Goal: Obtain resource: Download file/media

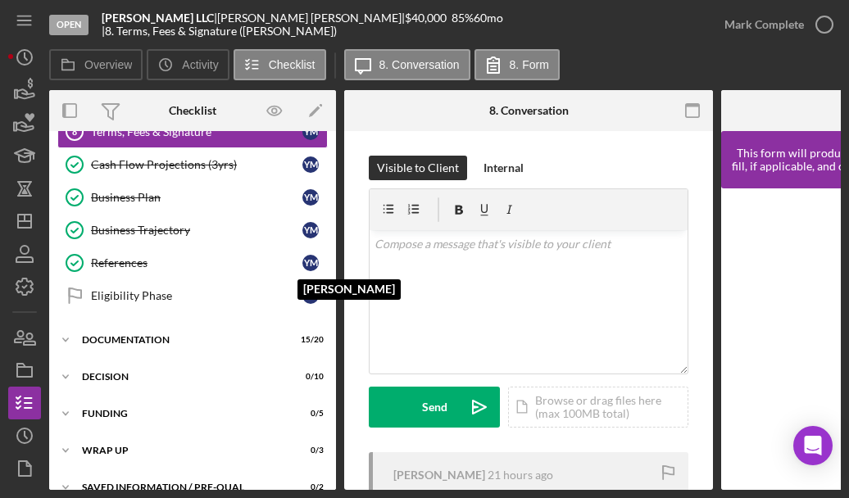
scroll to position [122, 0]
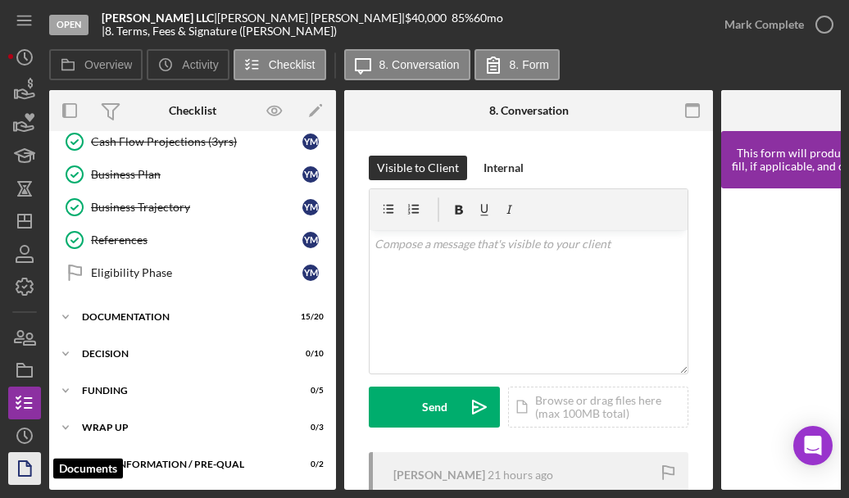
click at [28, 466] on icon "button" at bounding box center [29, 464] width 4 height 4
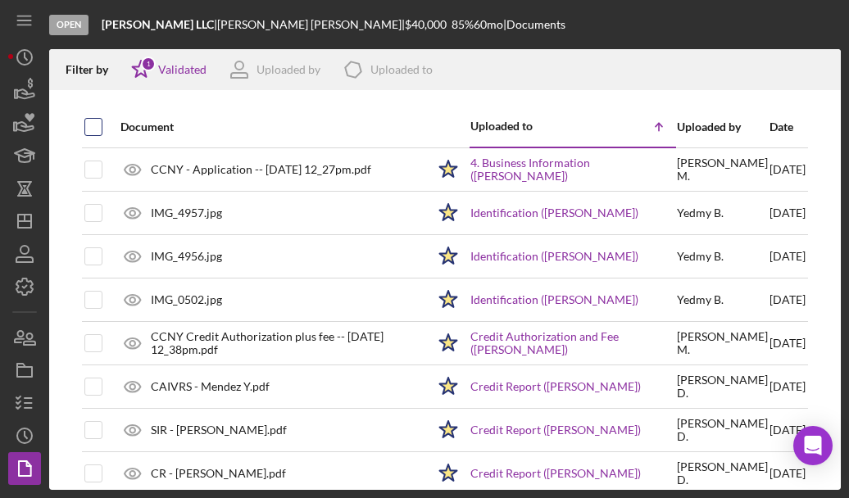
click at [94, 126] on input "checkbox" at bounding box center [93, 127] width 16 height 16
checkbox input "true"
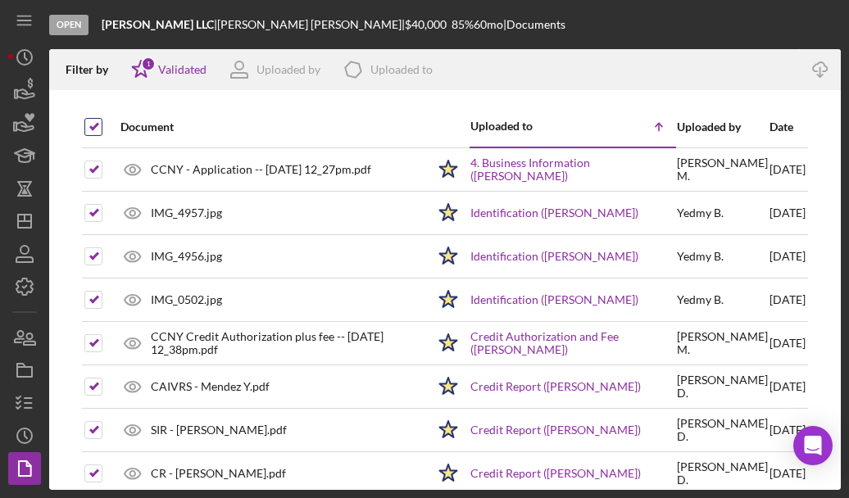
checkbox input "true"
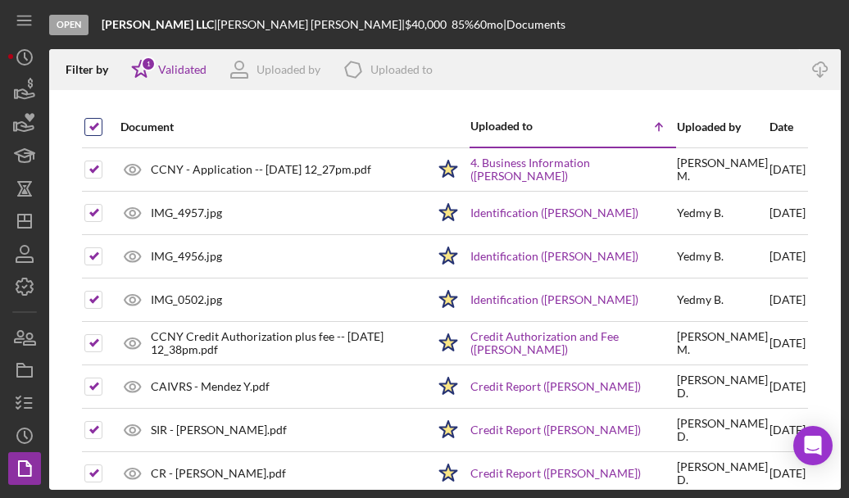
checkbox input "true"
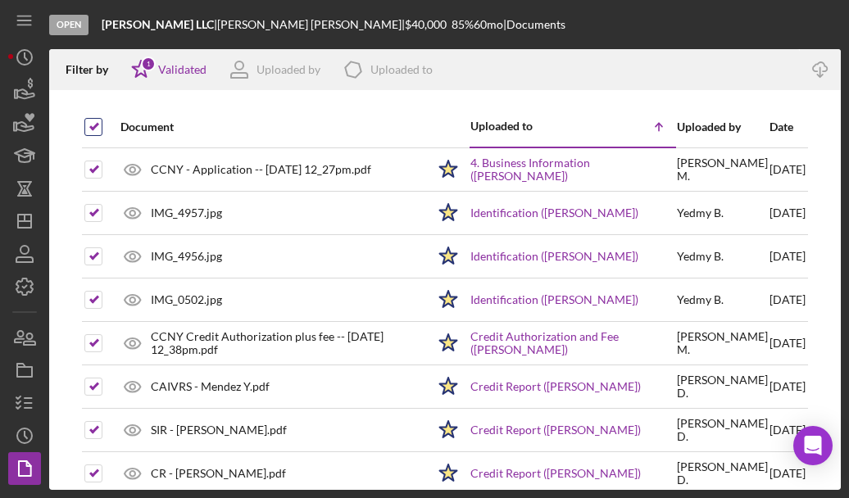
checkbox input "true"
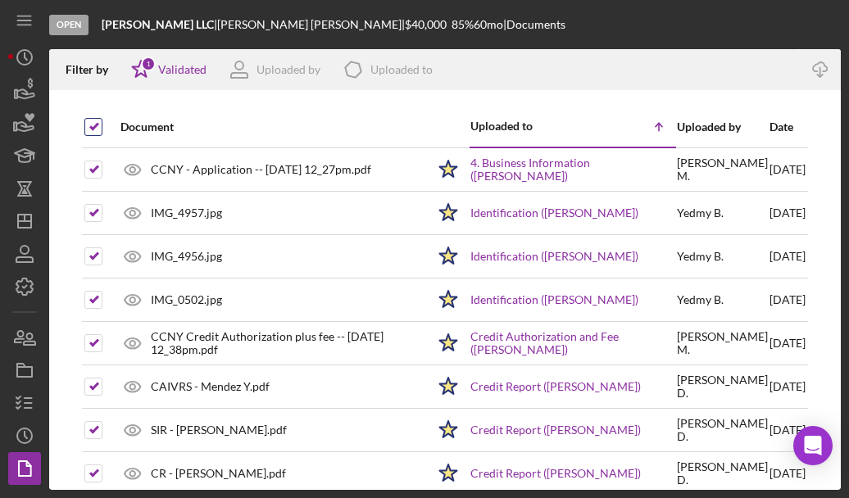
checkbox input "true"
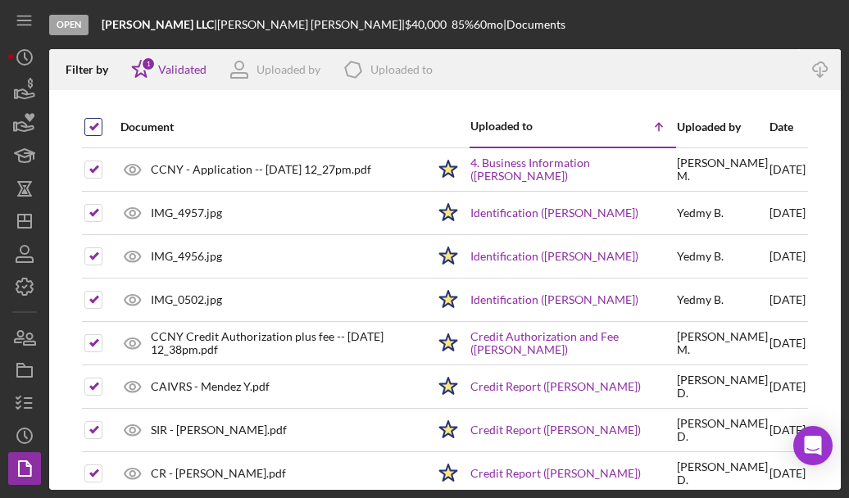
checkbox input "true"
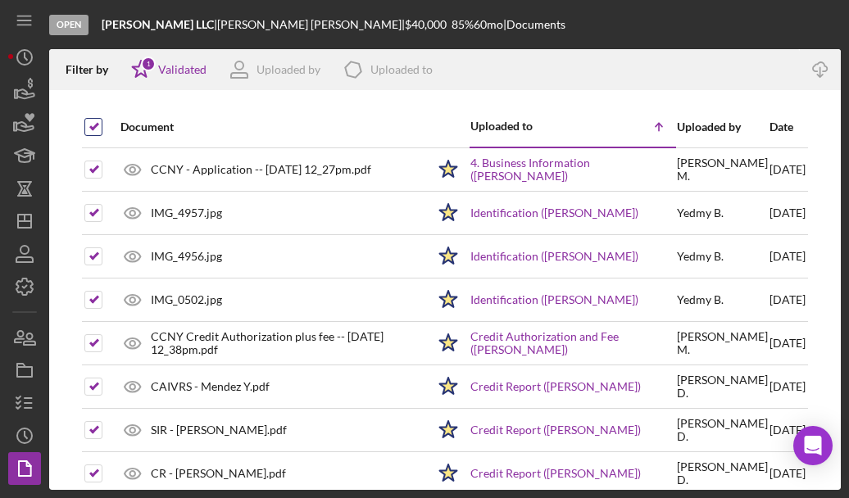
checkbox input "true"
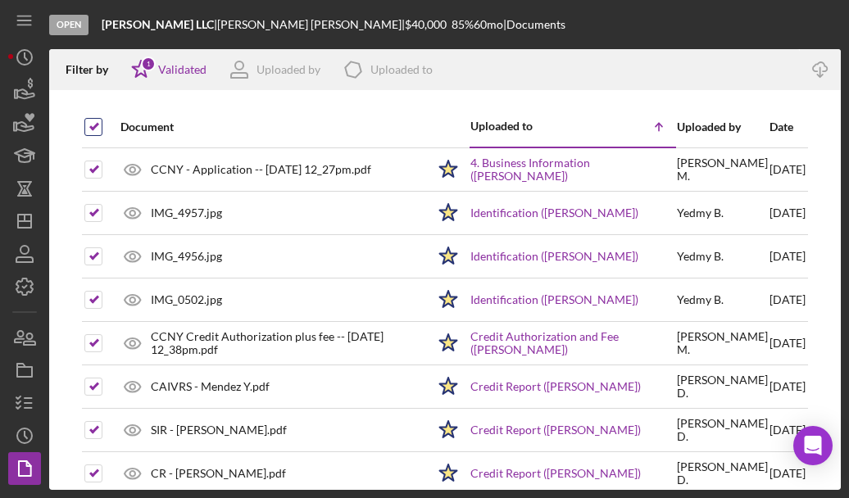
checkbox input "true"
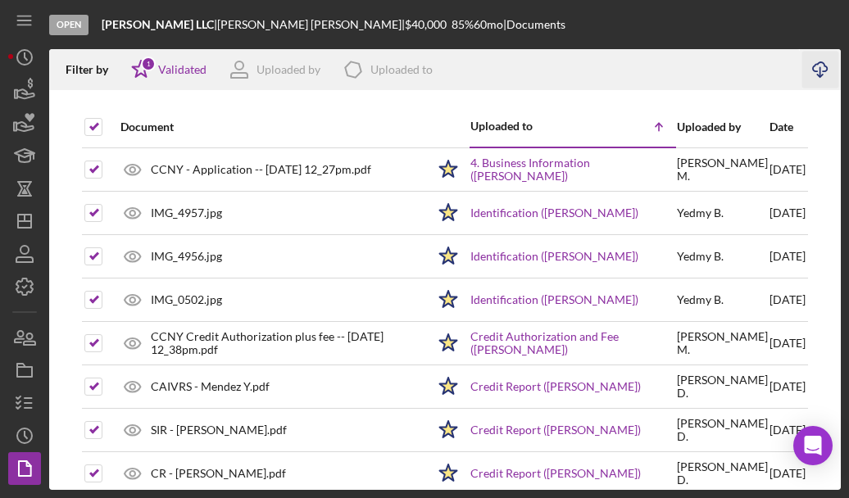
click at [561, 68] on icon "Icon/Download" at bounding box center [820, 70] width 37 height 37
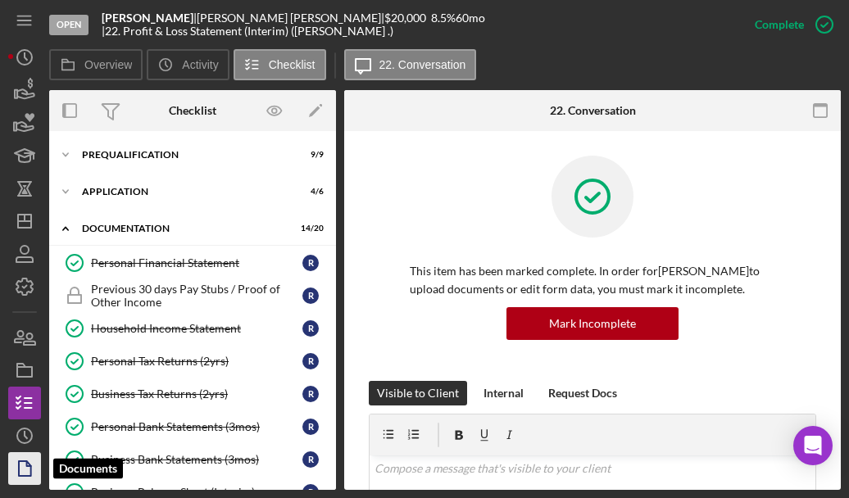
click at [30, 466] on icon "button" at bounding box center [29, 464] width 4 height 4
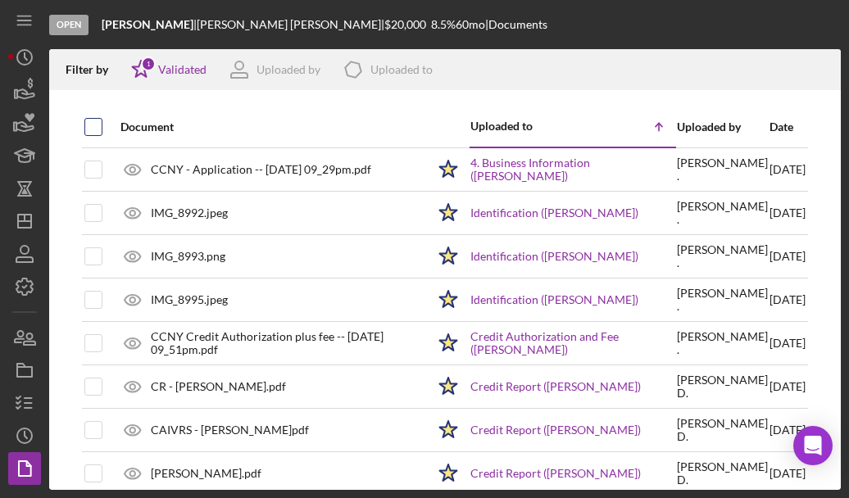
click at [86, 125] on input "checkbox" at bounding box center [93, 127] width 16 height 16
checkbox input "true"
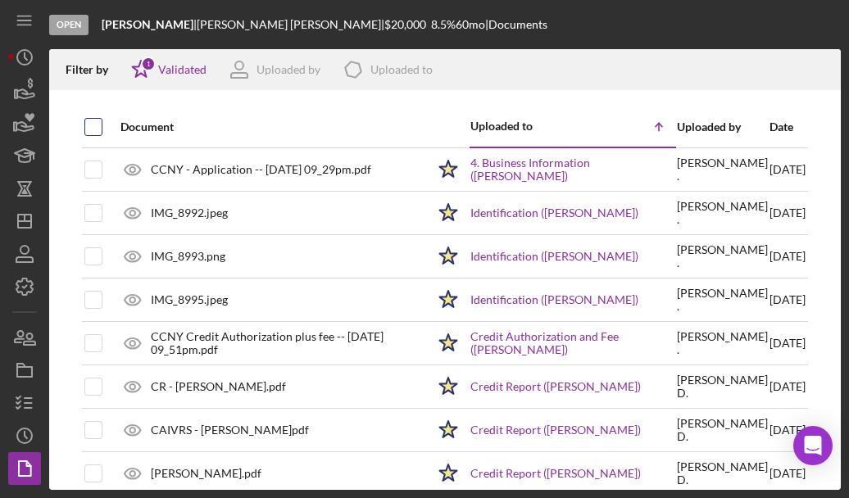
checkbox input "true"
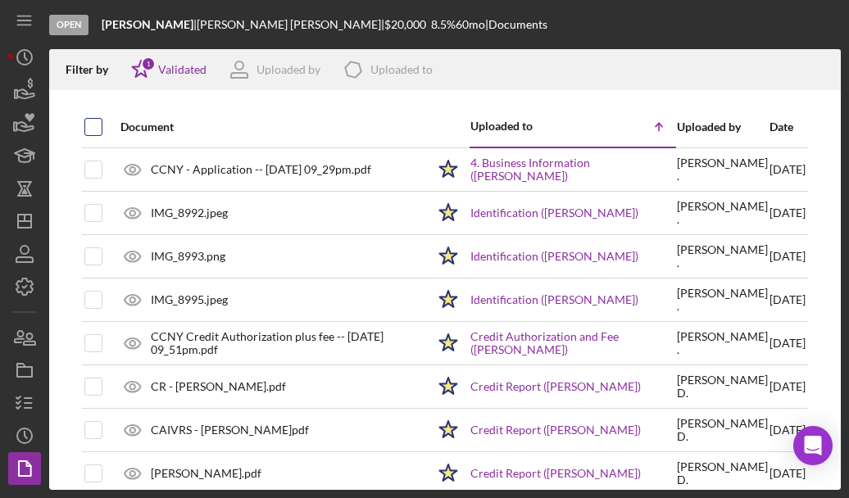
checkbox input "true"
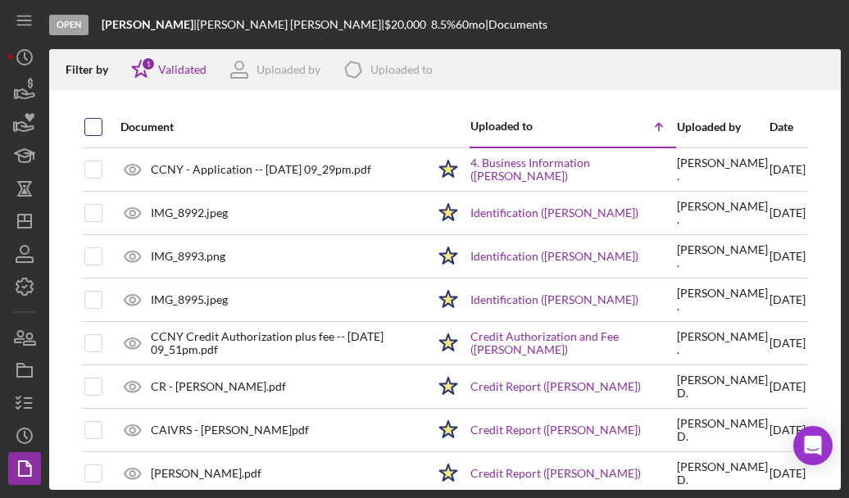
checkbox input "true"
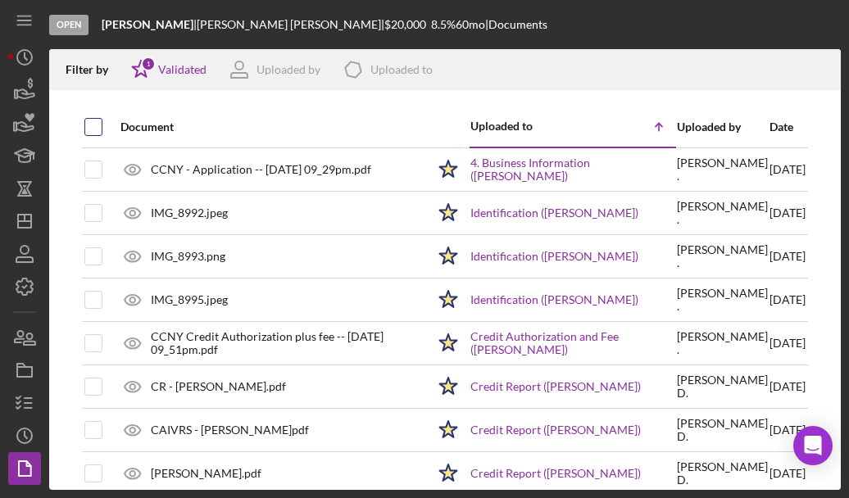
checkbox input "true"
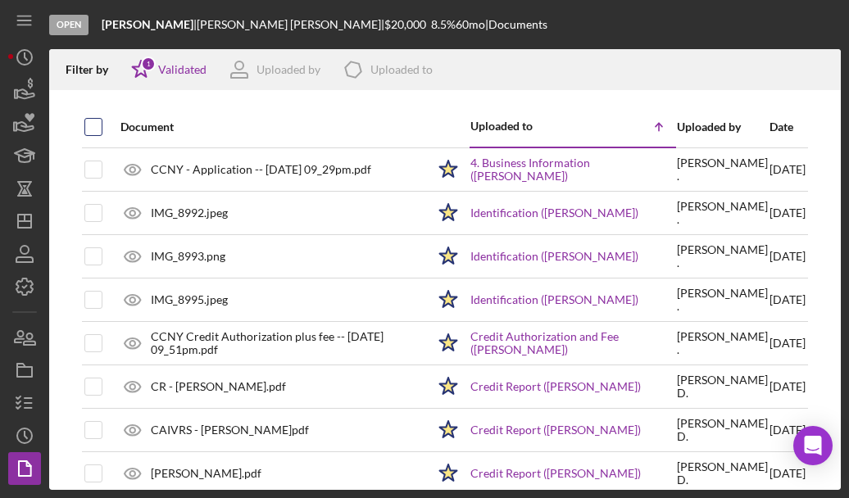
checkbox input "true"
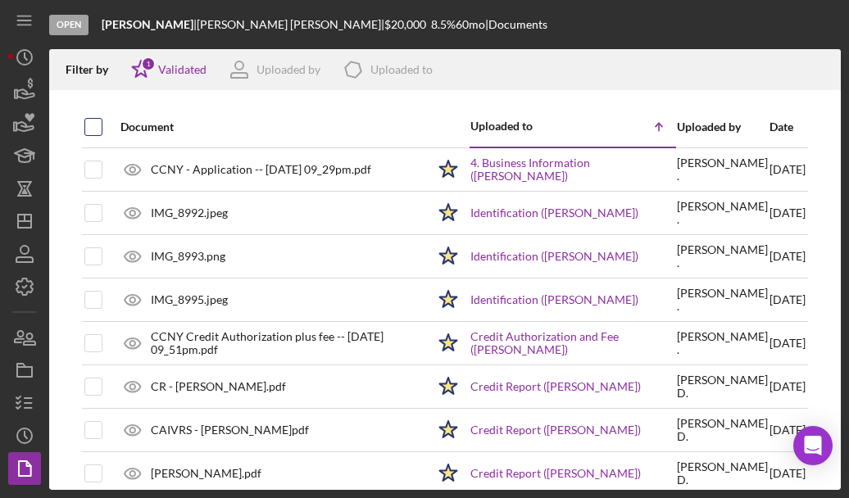
checkbox input "true"
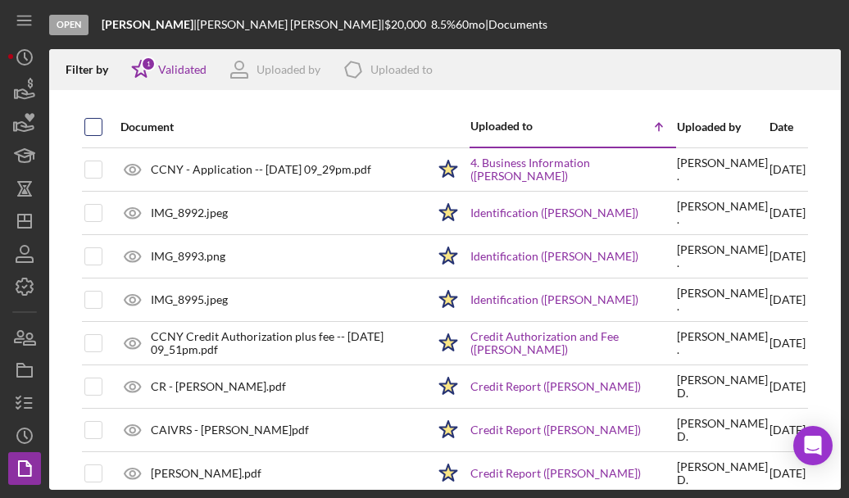
checkbox input "true"
click at [561, 69] on icon "button" at bounding box center [820, 66] width 14 height 9
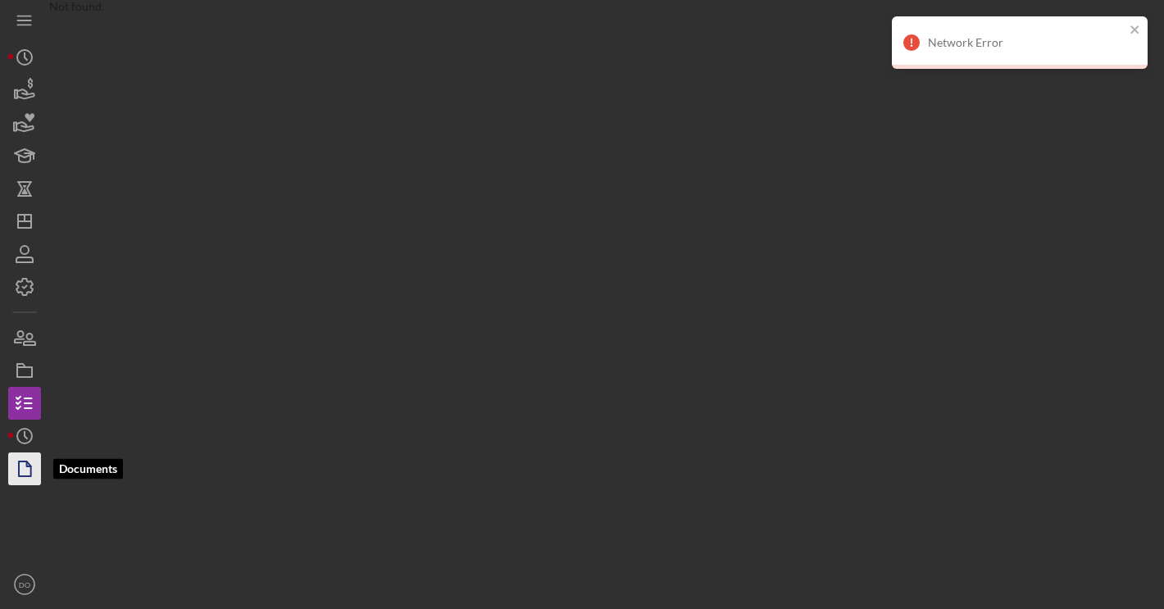
click at [23, 474] on icon "button" at bounding box center [24, 468] width 41 height 41
click at [36, 474] on icon "button" at bounding box center [24, 468] width 41 height 41
click at [1137, 29] on icon "close" at bounding box center [1134, 29] width 11 height 13
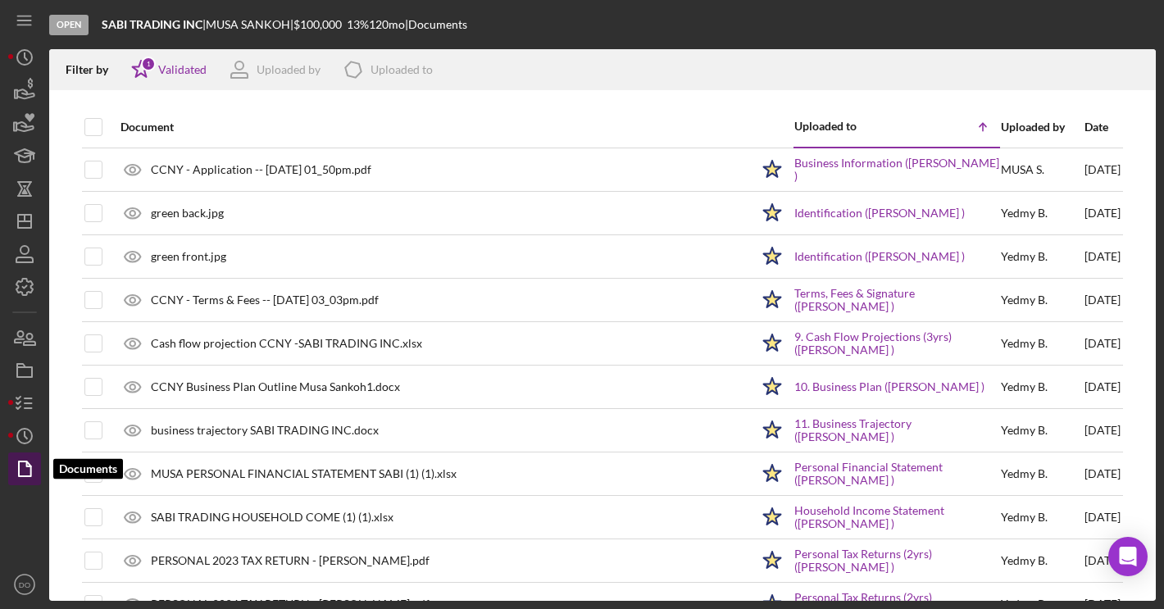
click at [27, 466] on icon "button" at bounding box center [29, 464] width 4 height 4
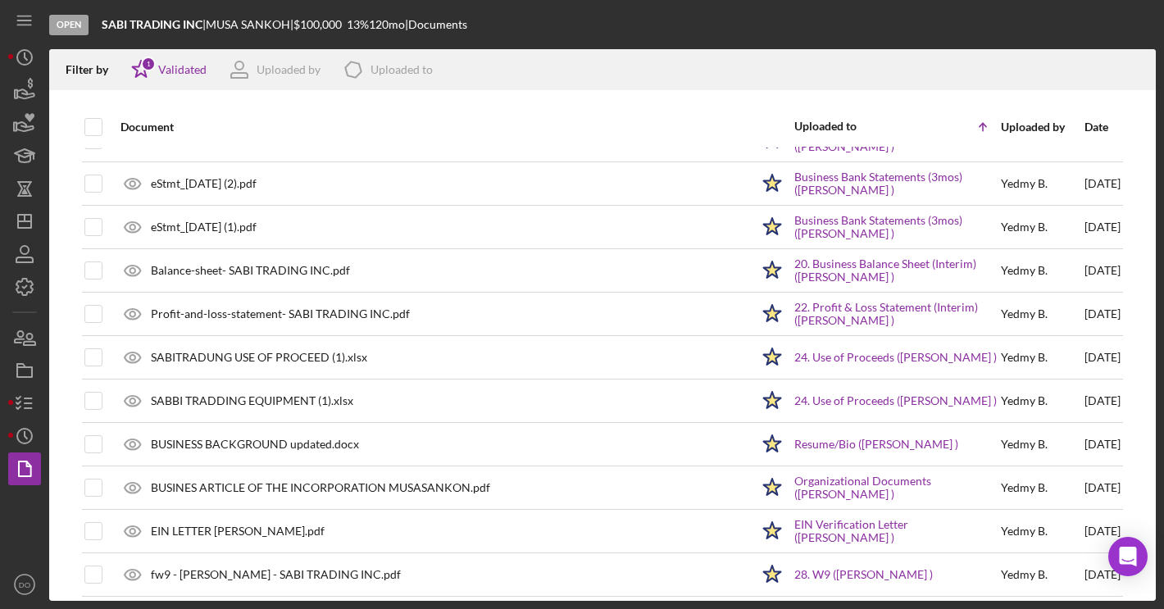
scroll to position [780, 0]
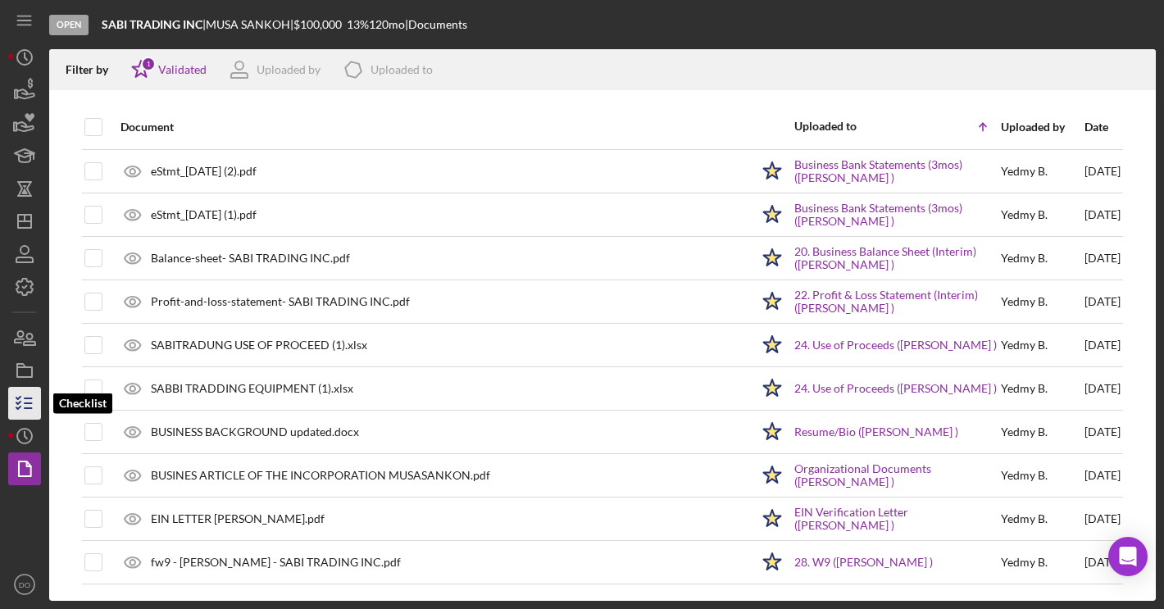
click at [16, 404] on icon "button" at bounding box center [24, 403] width 41 height 41
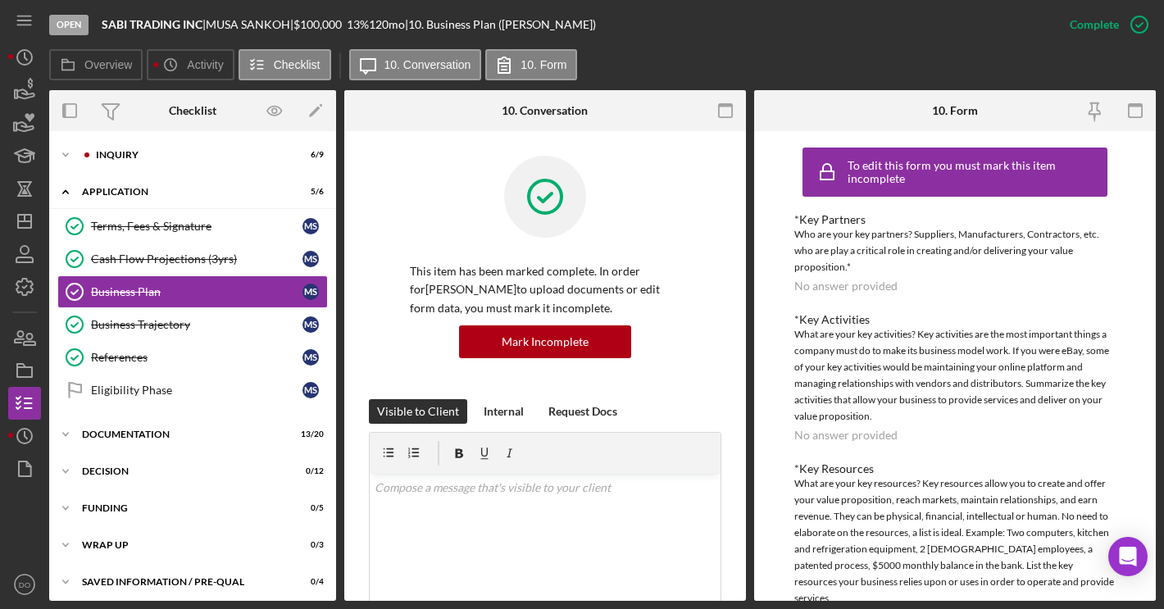
scroll to position [7, 0]
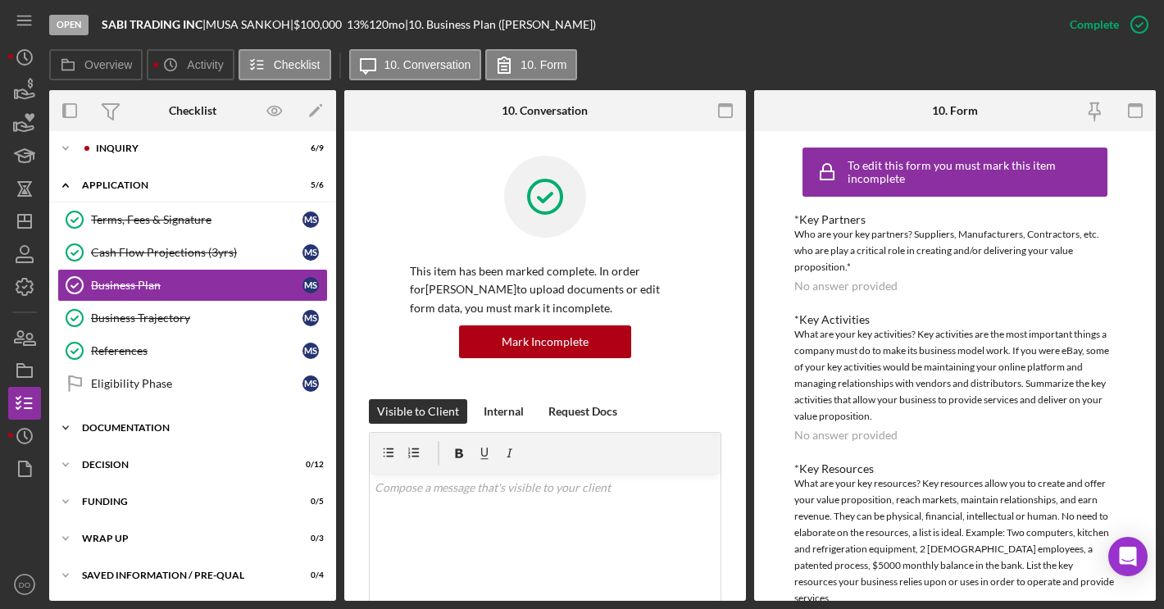
click at [151, 436] on div "Icon/Expander Documentation 13 / 20" at bounding box center [192, 427] width 287 height 33
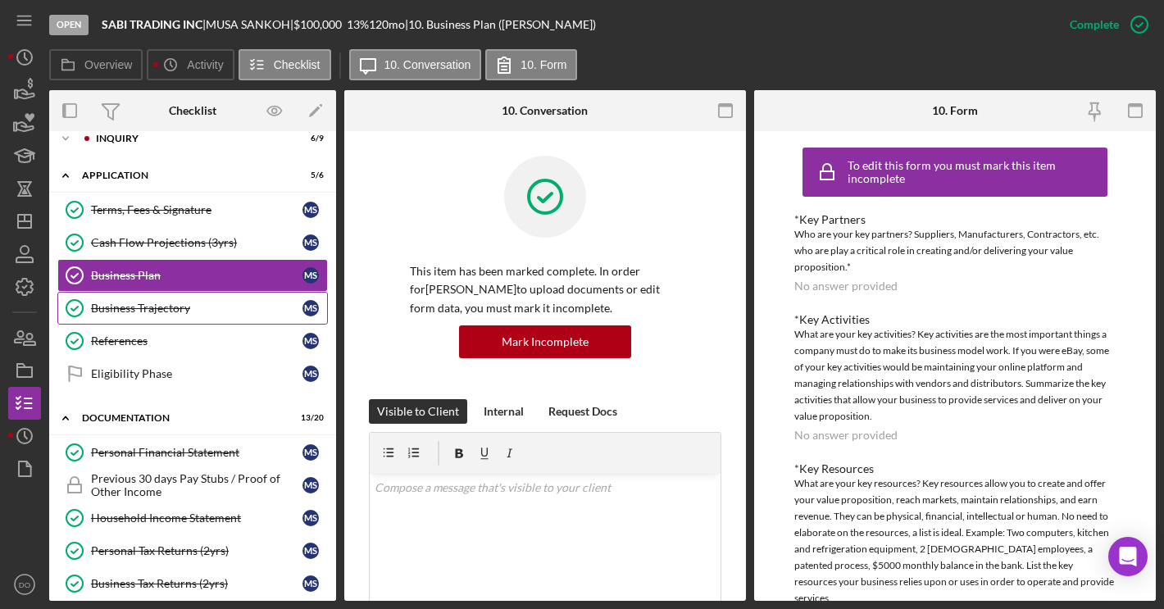
scroll to position [0, 0]
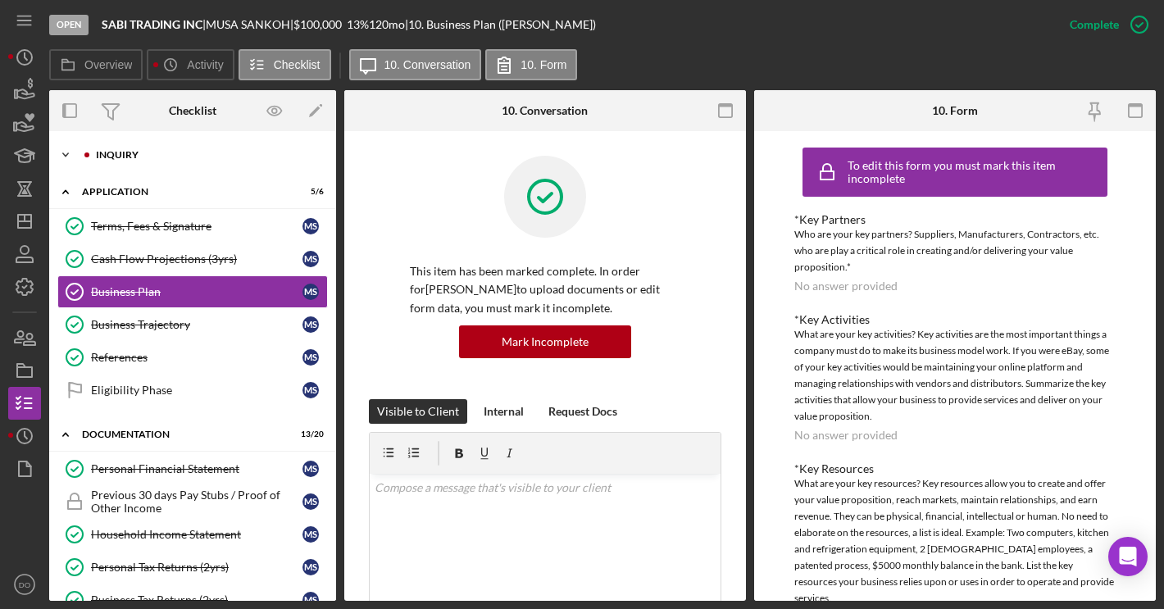
click at [104, 159] on div "Inquiry" at bounding box center [206, 155] width 220 height 10
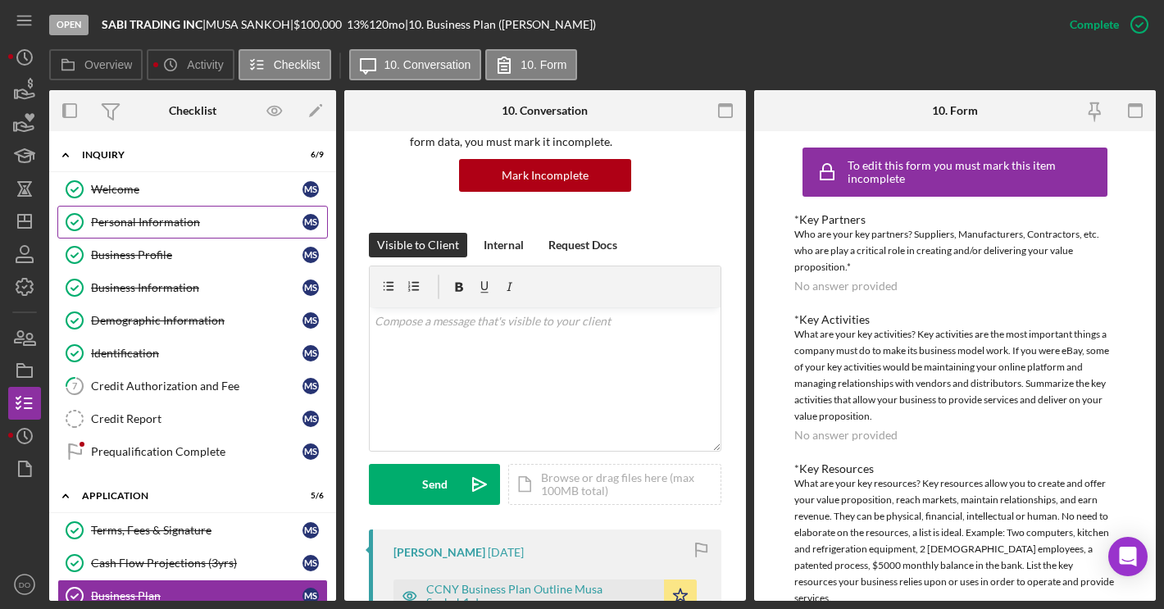
scroll to position [329, 0]
